Goal: Task Accomplishment & Management: Use online tool/utility

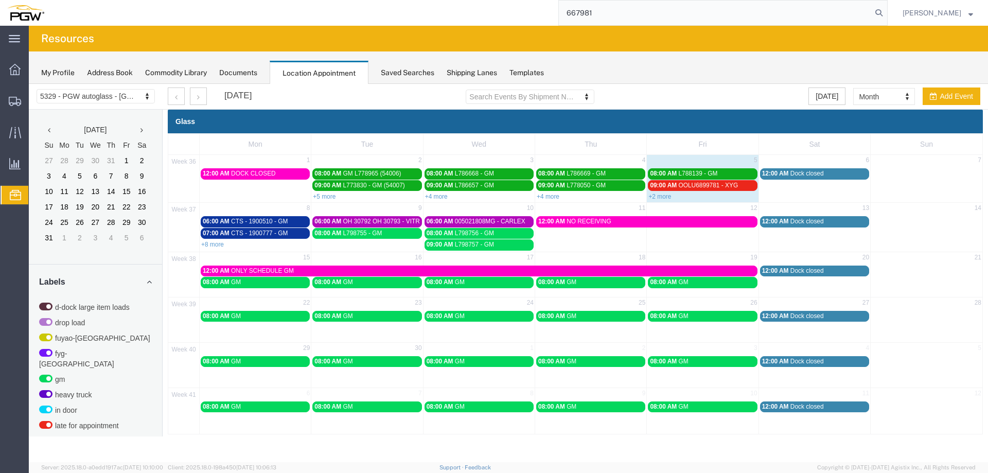
type input "667981"
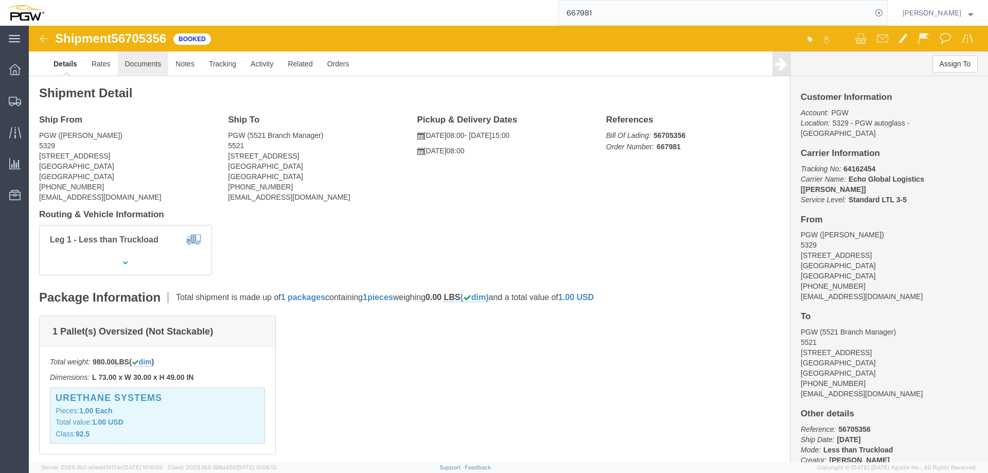
click link "Documents"
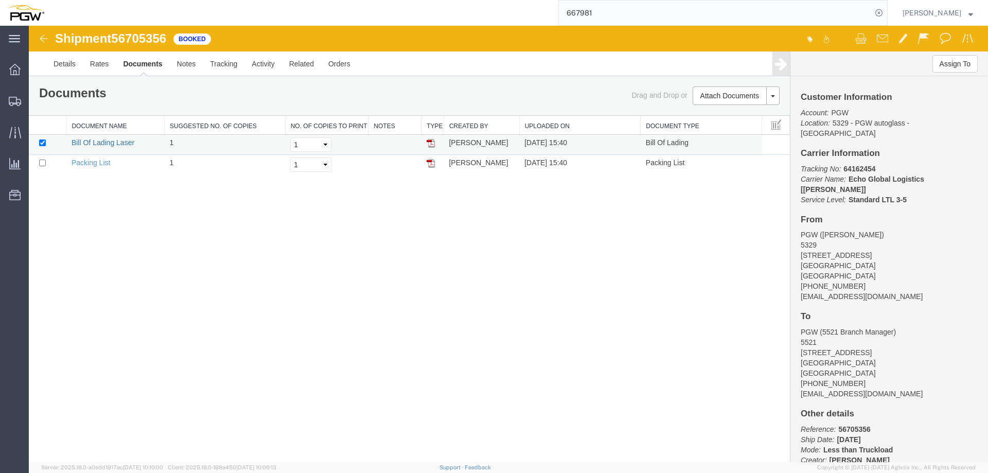
click at [114, 141] on link "Bill Of Lading Laser" at bounding box center [103, 142] width 63 height 8
click at [886, 12] on icon at bounding box center [878, 13] width 14 height 14
click at [0, 0] on span "Location Appointment" at bounding box center [0, 0] width 0 height 0
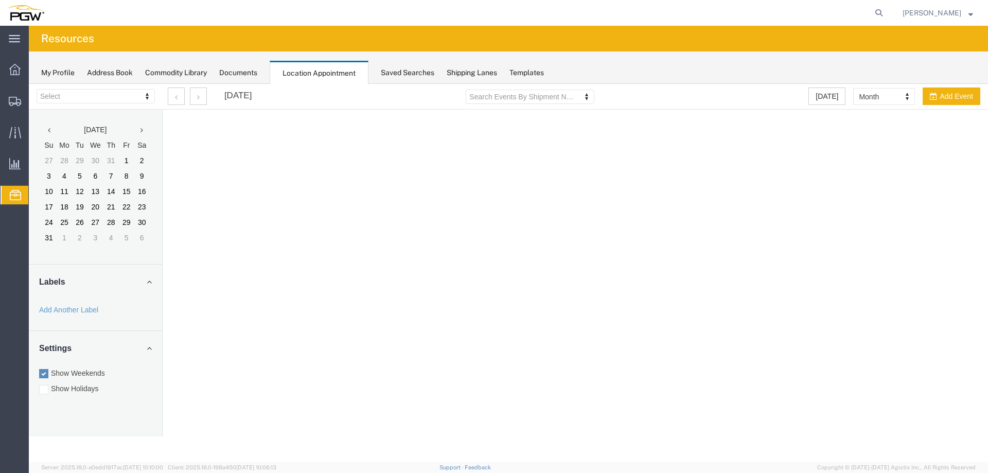
select select "28253"
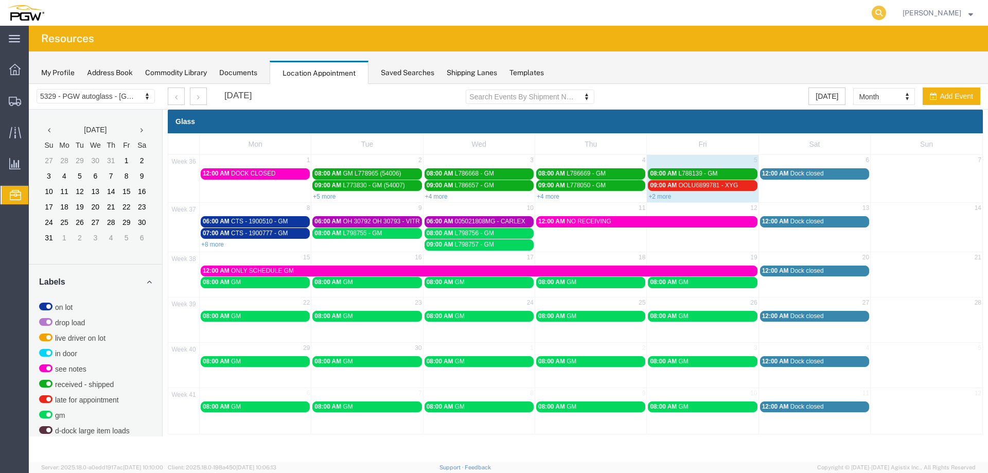
click at [881, 11] on icon at bounding box center [878, 13] width 14 height 14
paste input "56693402"
type input "56693402"
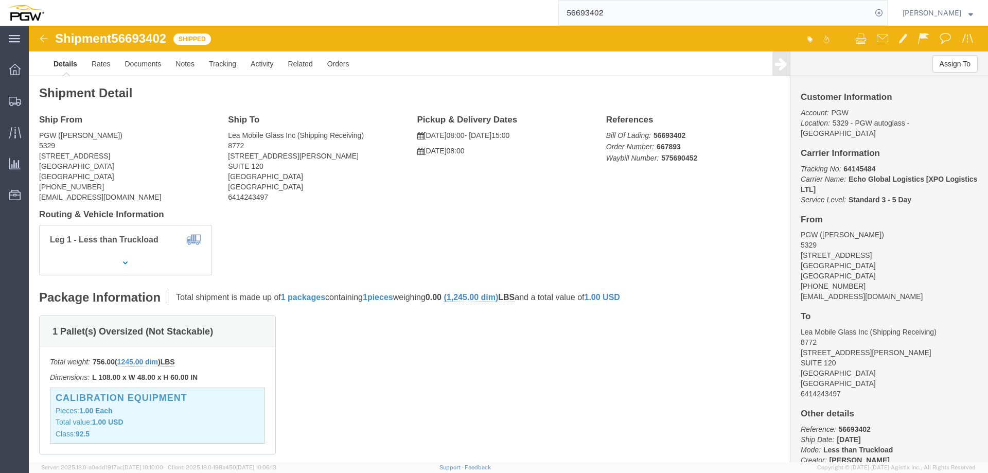
click at [871, 16] on input "56693402" at bounding box center [715, 13] width 313 height 25
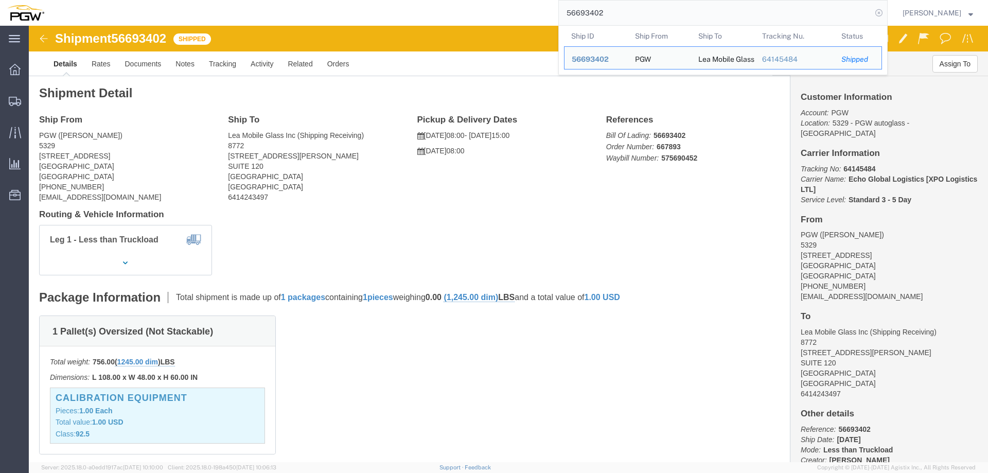
click at [880, 11] on icon at bounding box center [878, 13] width 14 height 14
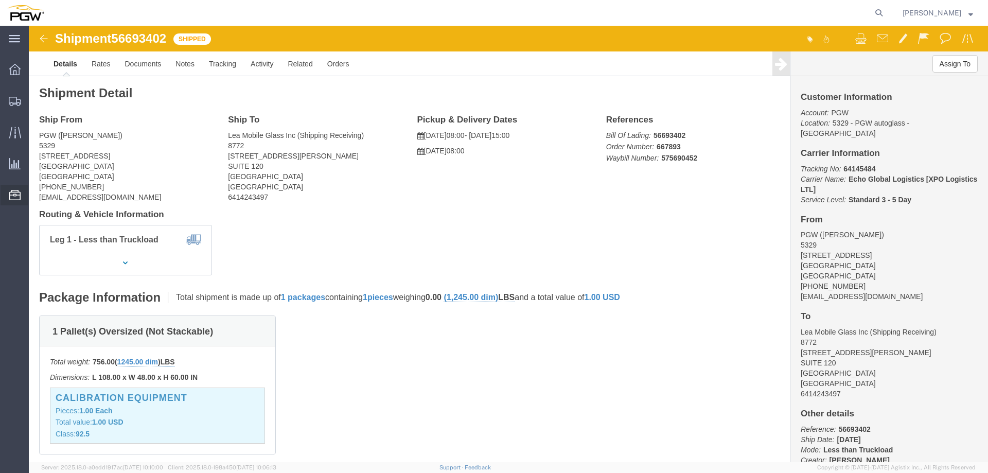
click at [0, 0] on span "Location Appointment" at bounding box center [0, 0] width 0 height 0
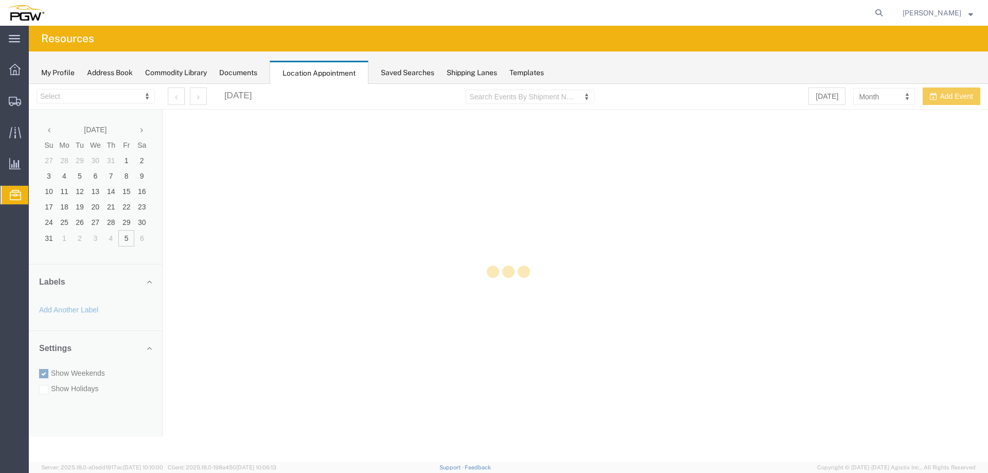
select select "28253"
